Goal: Find specific page/section: Find specific page/section

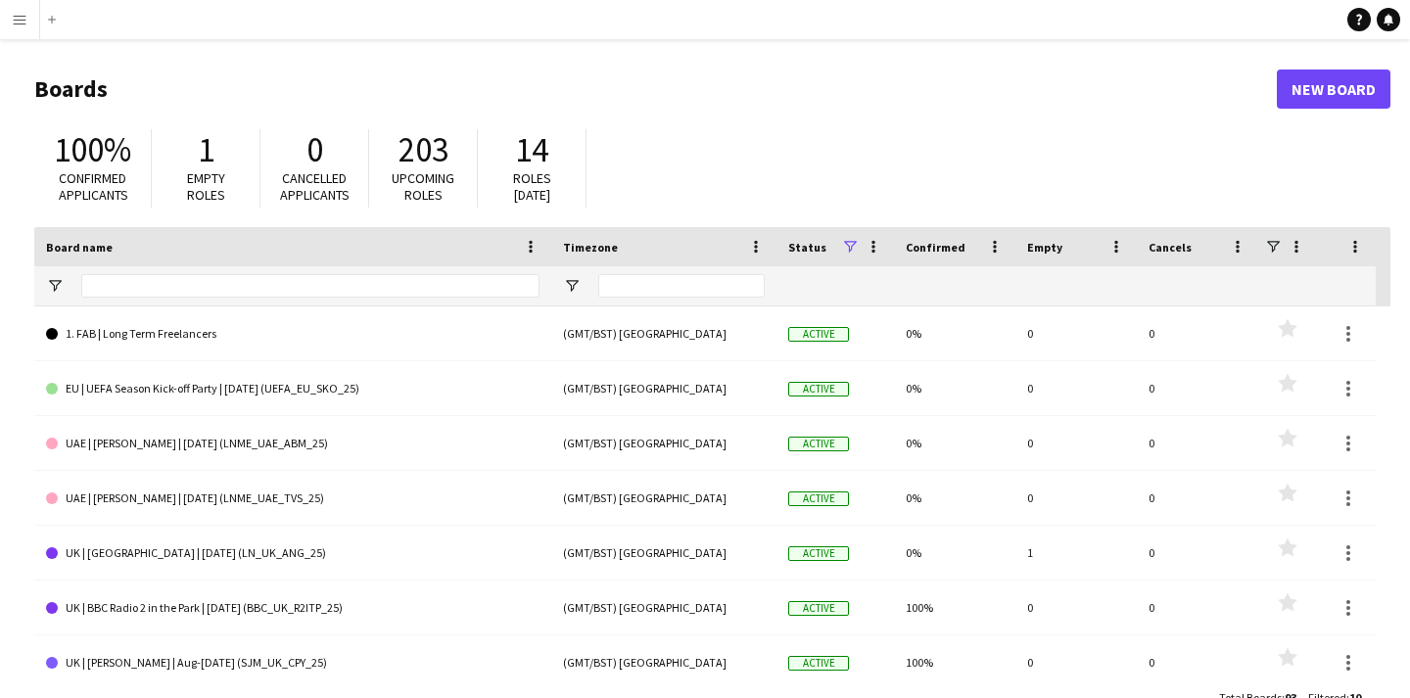
click at [6, 22] on button "Menu" at bounding box center [19, 19] width 39 height 39
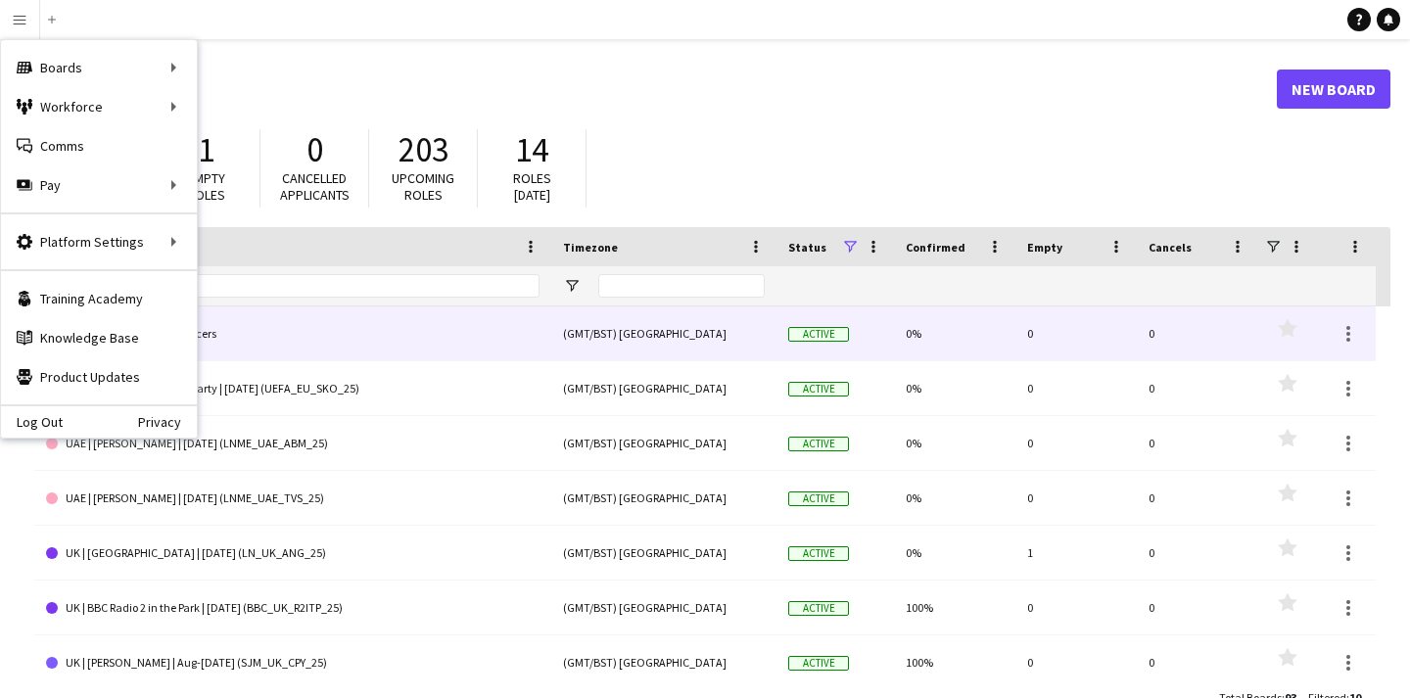
click at [402, 353] on link "1. FAB | Long Term Freelancers" at bounding box center [292, 333] width 493 height 55
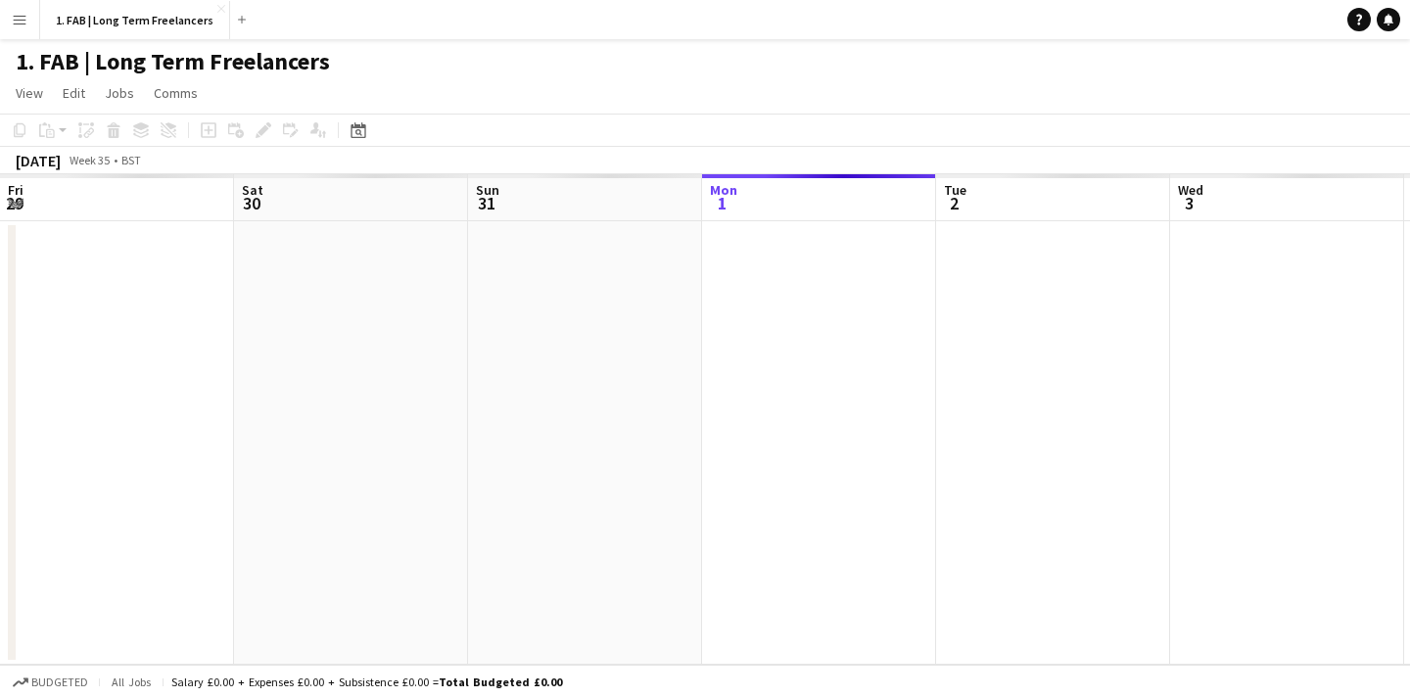
scroll to position [0, 468]
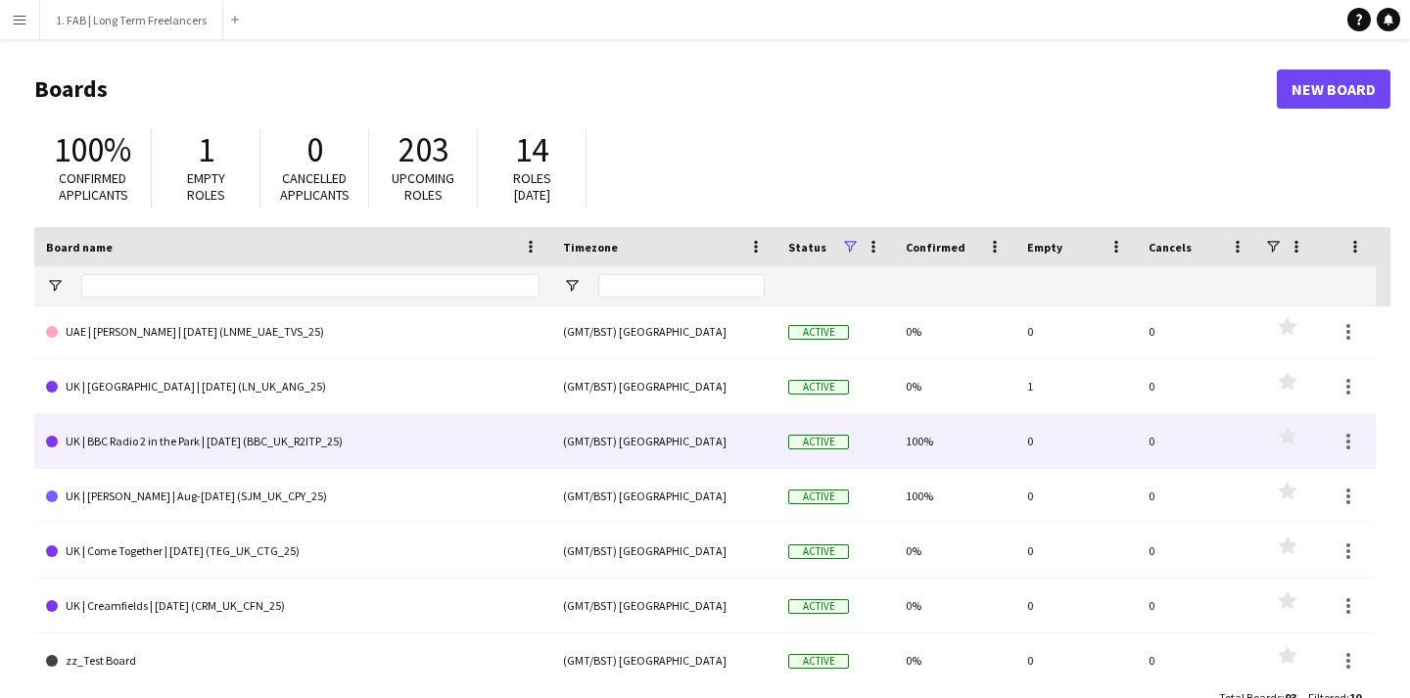
scroll to position [170, 0]
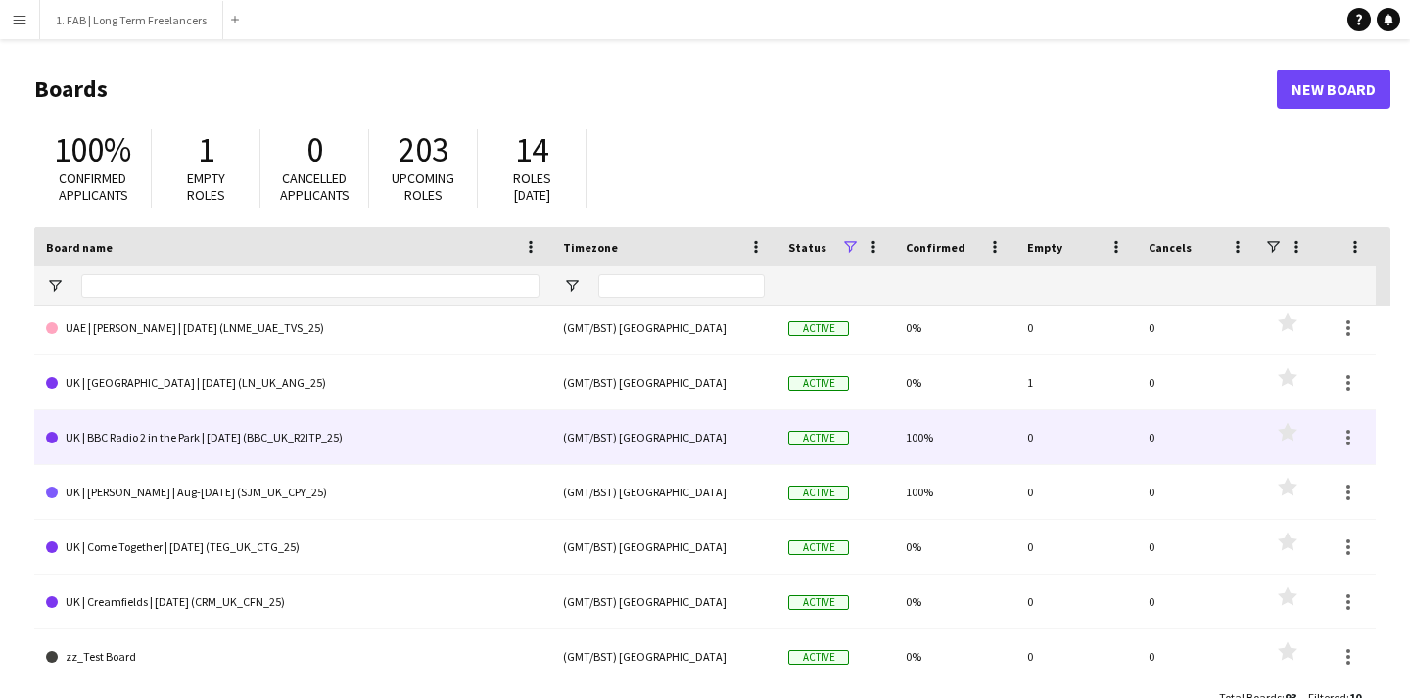
click at [336, 433] on link "UK | BBC Radio 2 in the Park | [DATE] (BBC_UK_R2ITP_25)" at bounding box center [292, 437] width 493 height 55
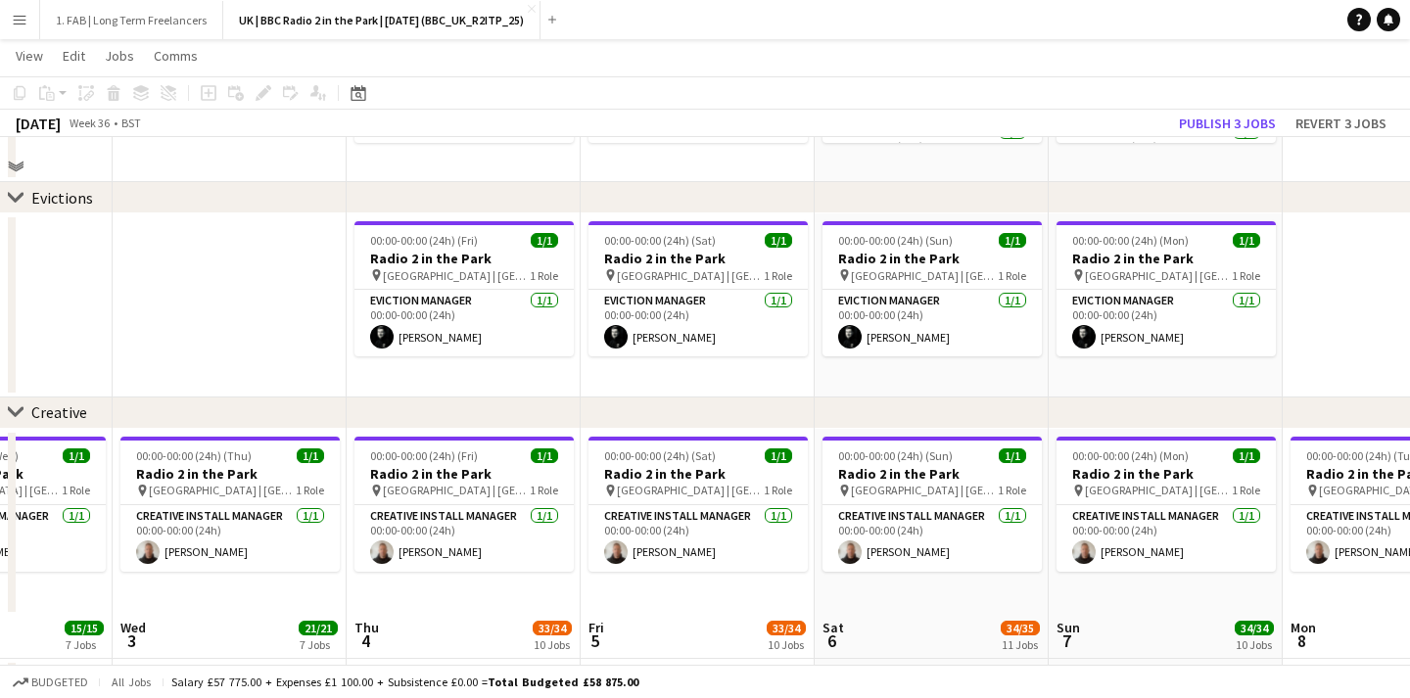
scroll to position [2771, 0]
